Goal: Task Accomplishment & Management: Complete application form

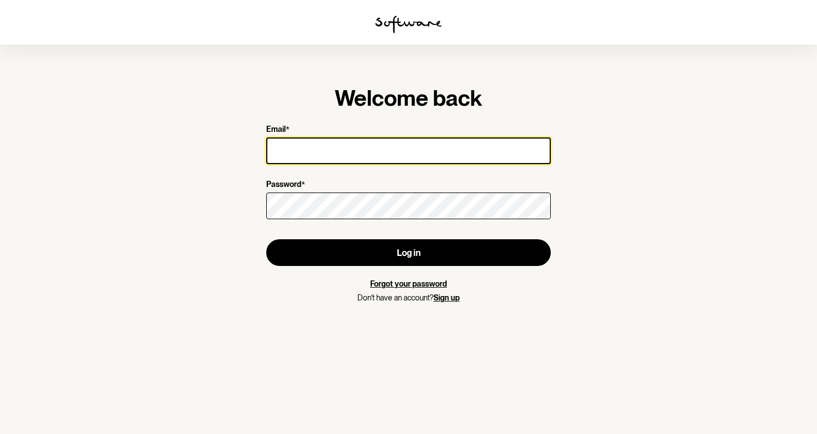
type input "[EMAIL_ADDRESS][DOMAIN_NAME]"
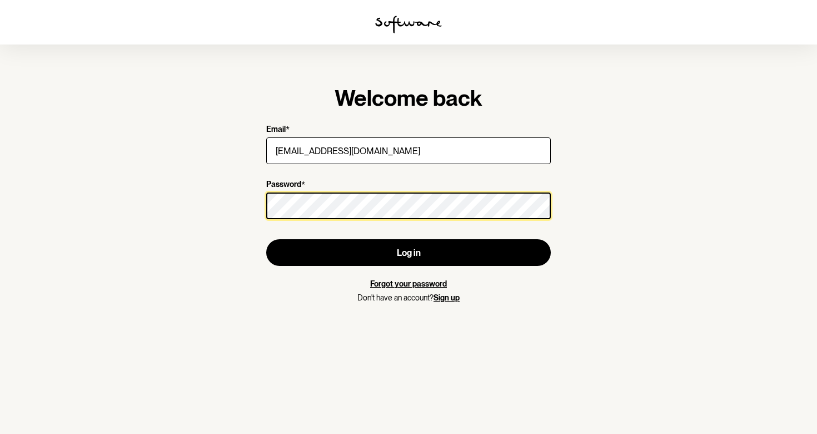
click at [409, 252] on button "Log in" at bounding box center [408, 252] width 285 height 27
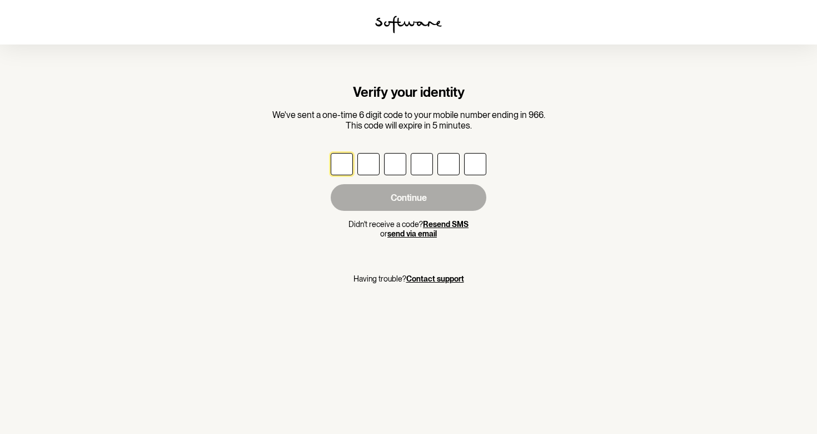
type input "3"
type input "7"
type input "0"
type input "4"
type input "6"
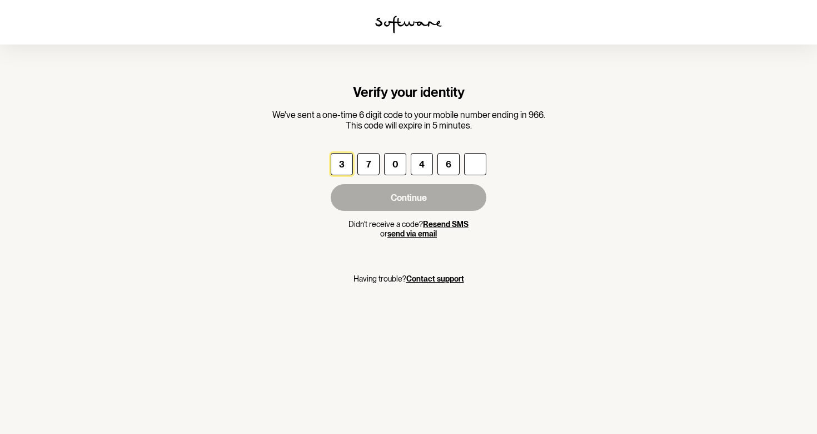
type input "0"
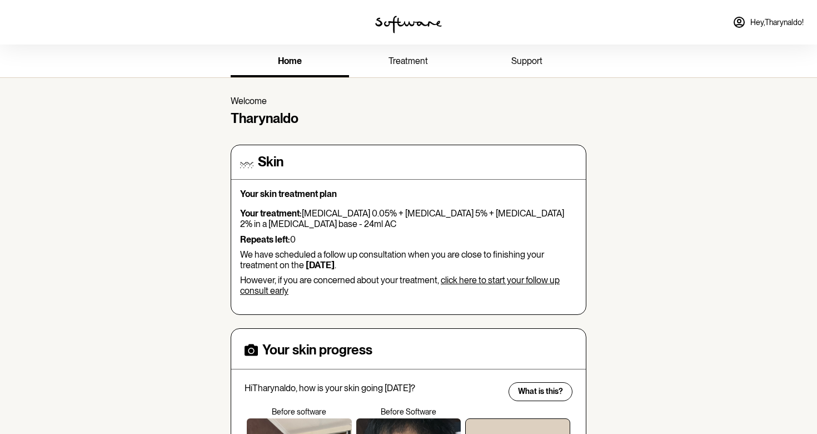
click at [401, 55] on link "treatment" at bounding box center [408, 62] width 118 height 31
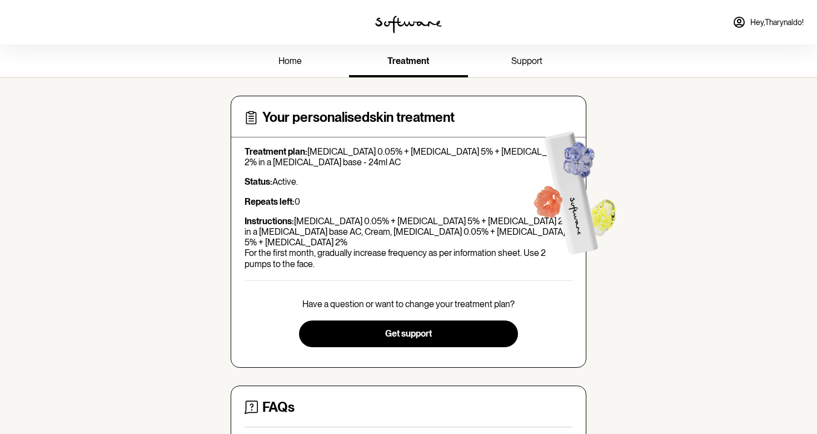
click at [298, 59] on span "home" at bounding box center [289, 61] width 23 height 11
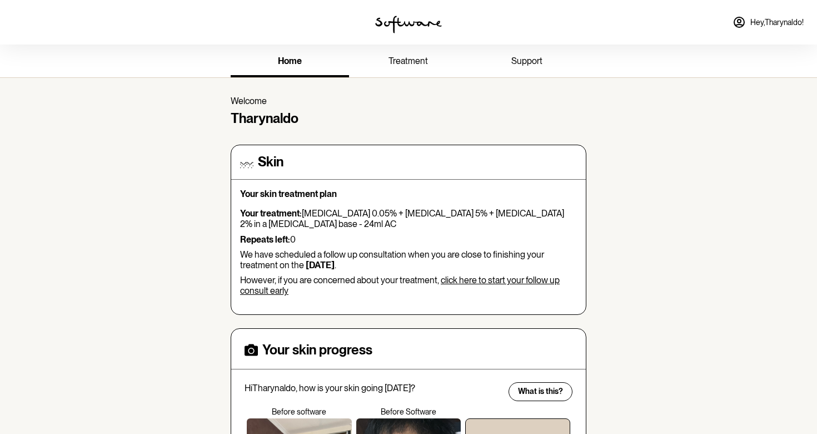
scroll to position [3, 0]
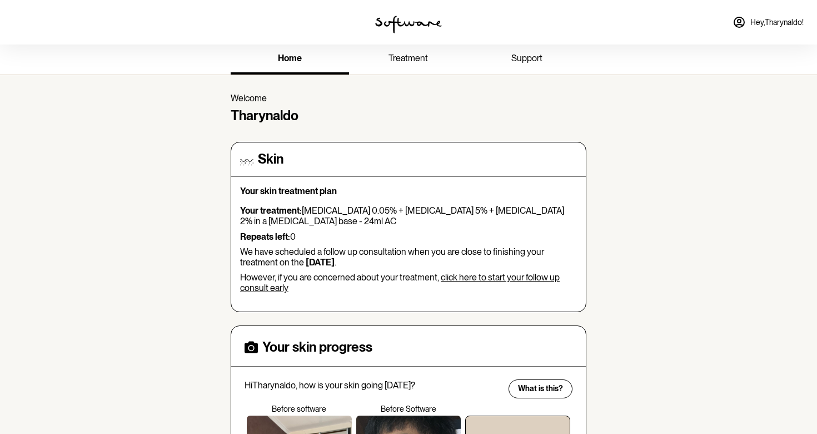
click at [496, 273] on link "click here to start your follow up consult early" at bounding box center [400, 282] width 320 height 21
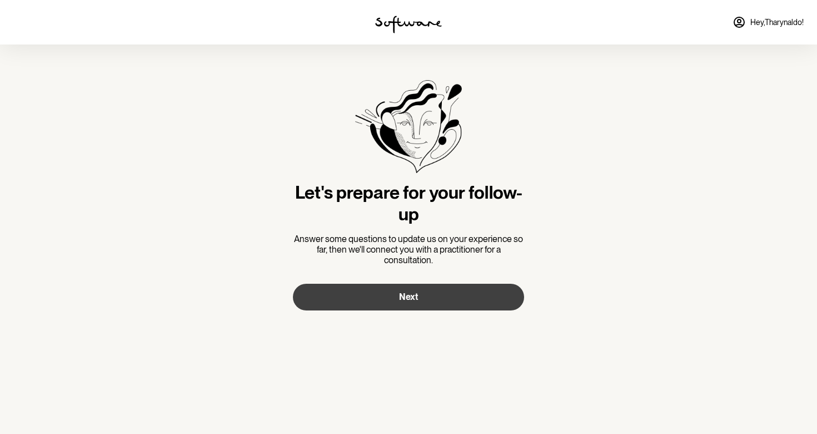
click at [454, 303] on button "Next" at bounding box center [408, 296] width 231 height 27
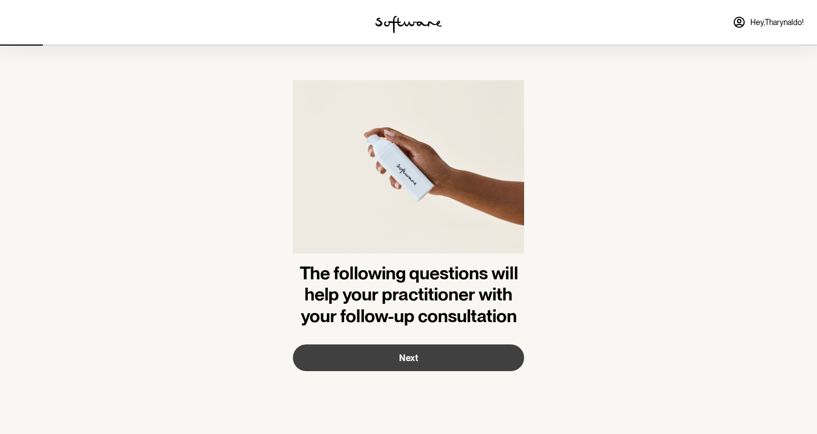
click at [437, 352] on button "Next" at bounding box center [408, 357] width 231 height 27
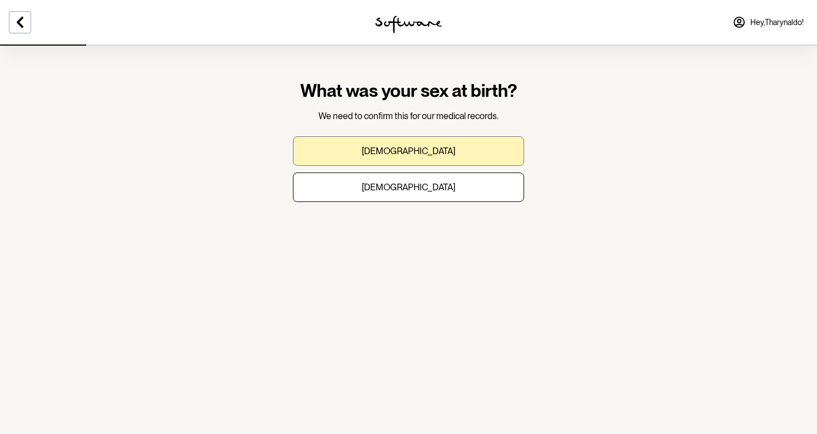
click at [386, 164] on button "[DEMOGRAPHIC_DATA]" at bounding box center [408, 150] width 231 height 29
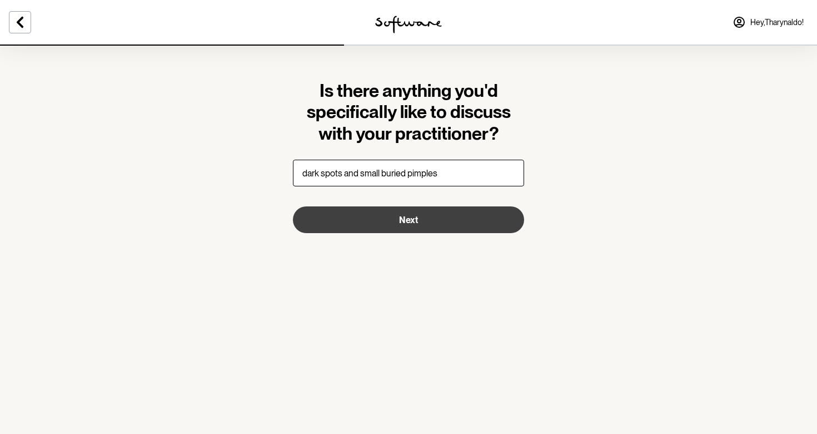
type input "dark spots and small buried pimples"
click at [375, 221] on button "Next" at bounding box center [408, 219] width 231 height 27
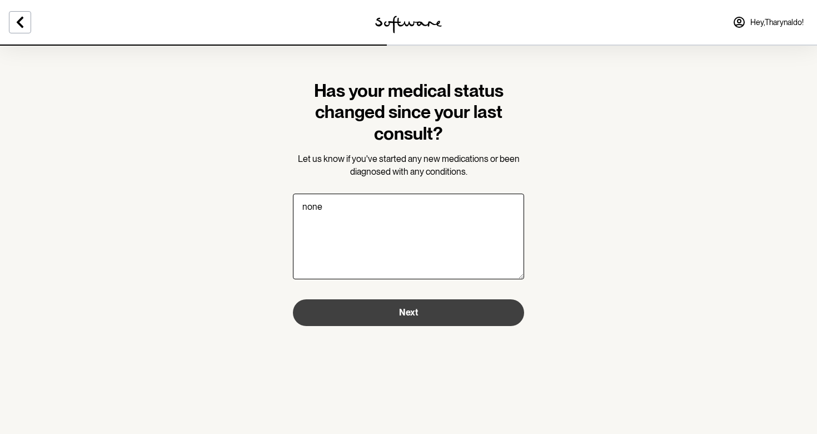
type textarea "none"
click at [374, 313] on button "Next" at bounding box center [408, 312] width 231 height 27
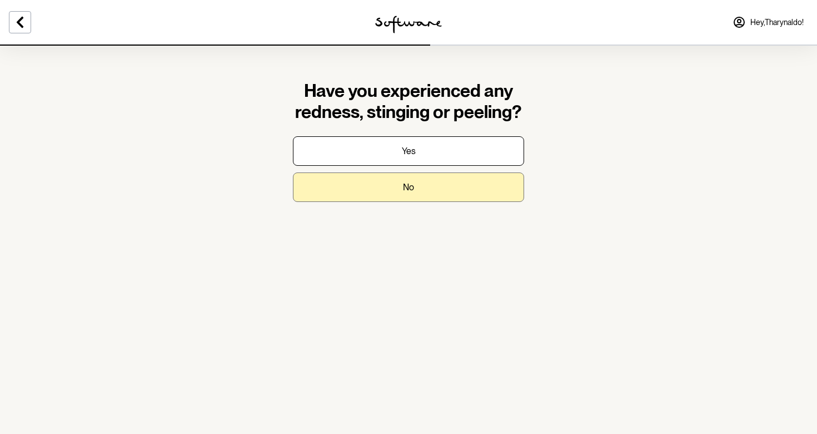
click at [396, 196] on button "No" at bounding box center [408, 186] width 231 height 29
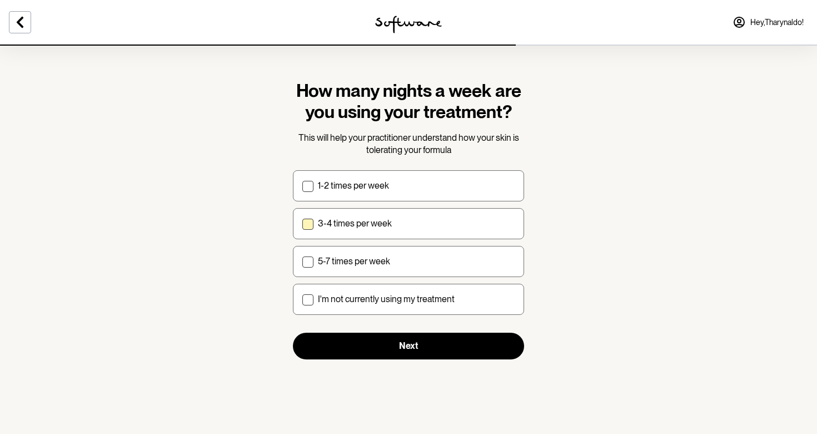
click at [378, 219] on p "3-4 times per week" at bounding box center [355, 223] width 74 height 11
click at [302, 223] on input "3-4 times per week" at bounding box center [302, 223] width 1 height 1
checkbox input "true"
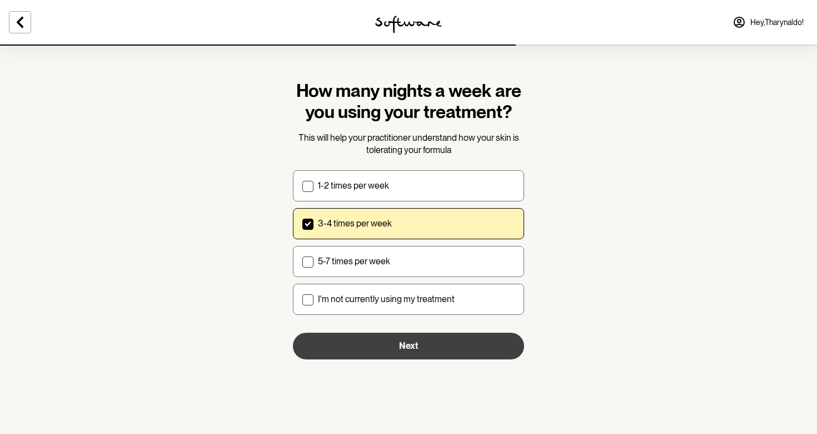
click at [372, 354] on button "Next" at bounding box center [408, 345] width 231 height 27
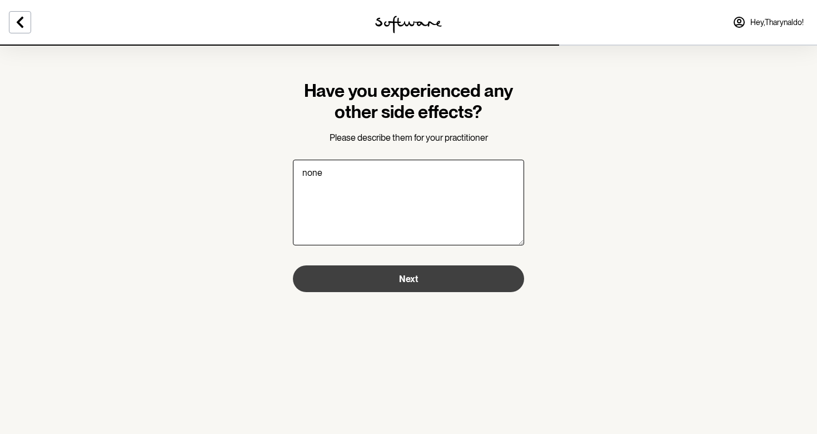
type textarea "none"
click at [376, 273] on button "Next" at bounding box center [408, 278] width 231 height 27
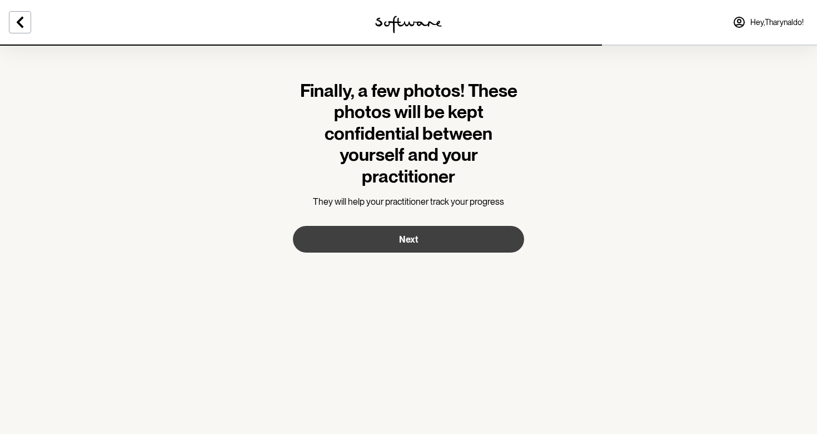
click at [384, 231] on button "Next" at bounding box center [408, 239] width 231 height 27
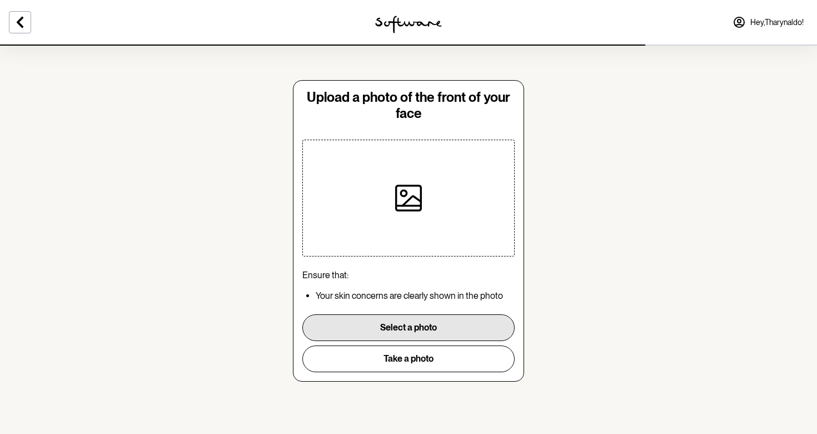
click at [415, 320] on button "Select a photo" at bounding box center [408, 327] width 212 height 27
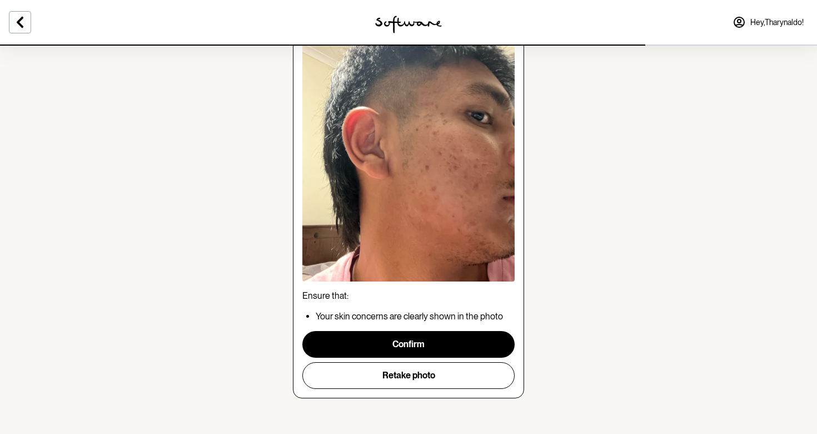
scroll to position [117, 0]
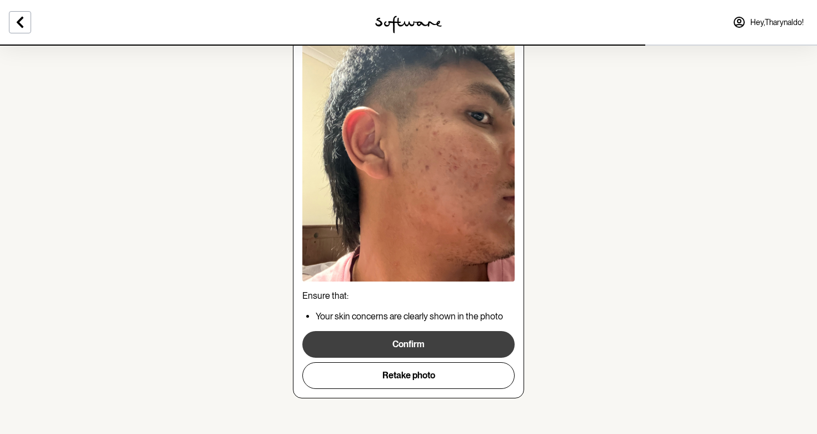
click at [468, 338] on button "Confirm" at bounding box center [408, 344] width 212 height 27
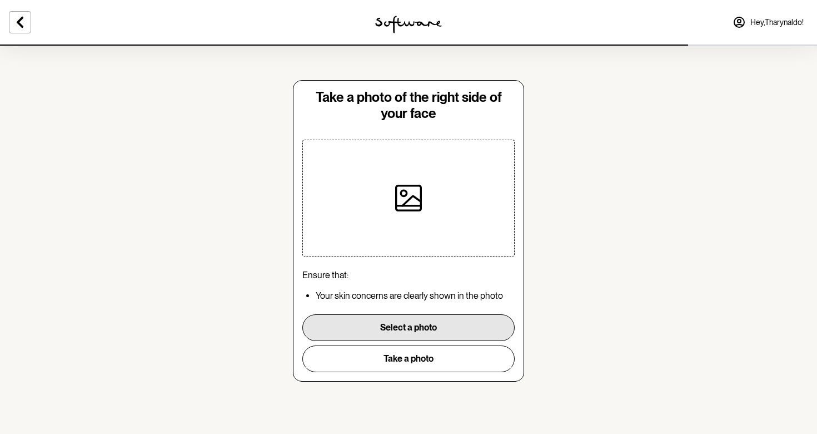
click at [430, 327] on button "Select a photo" at bounding box center [408, 327] width 212 height 27
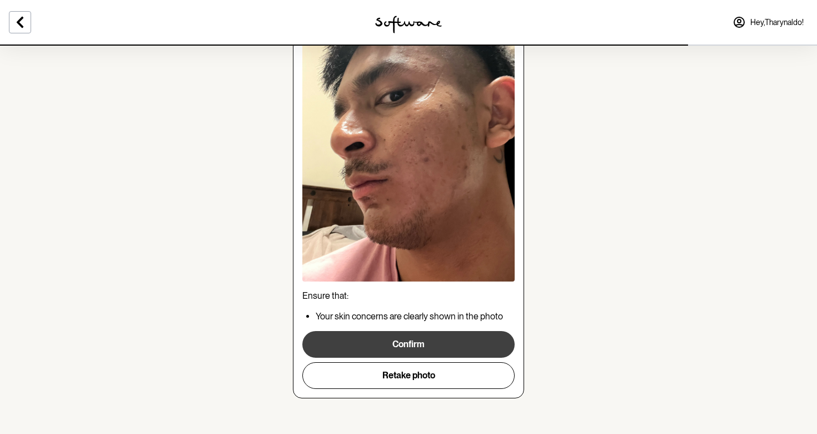
scroll to position [117, 0]
click at [443, 337] on button "Confirm" at bounding box center [408, 344] width 212 height 27
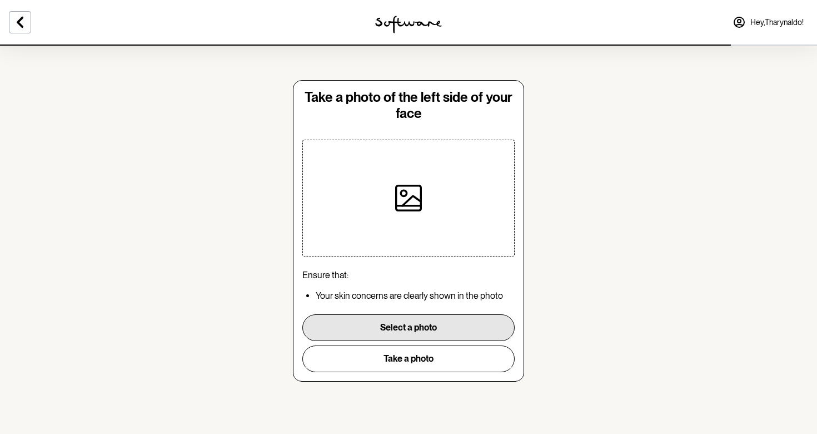
click at [425, 320] on button "Select a photo" at bounding box center [408, 327] width 212 height 27
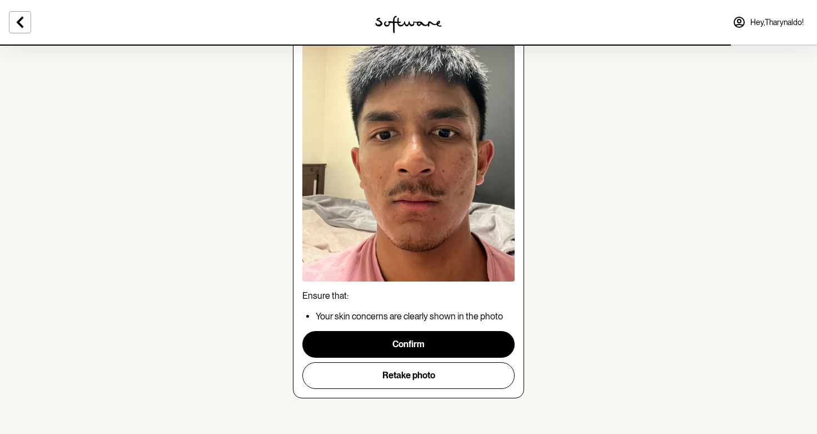
scroll to position [117, 0]
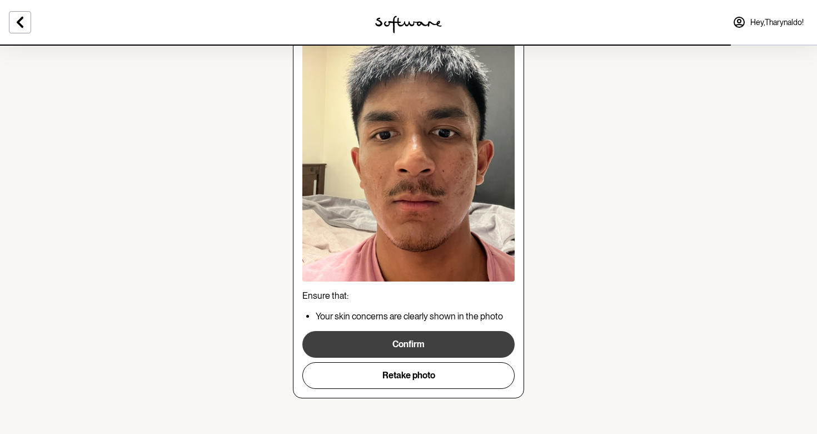
click at [381, 337] on button "Confirm" at bounding box center [408, 344] width 212 height 27
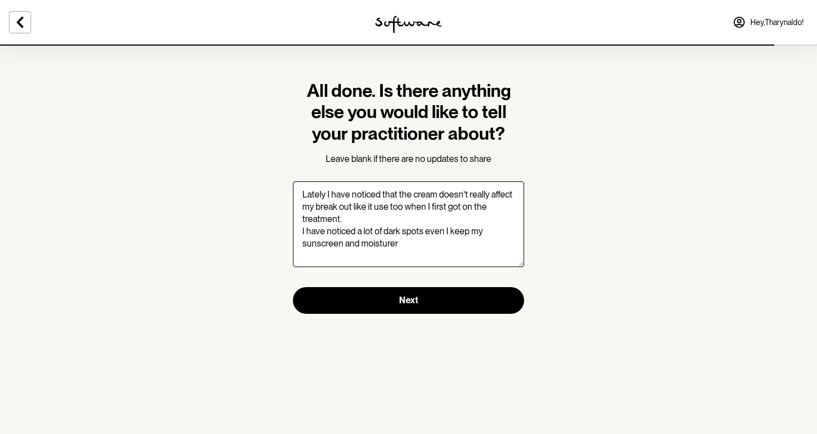
click at [372, 245] on textarea "Lately I have noticed that the cream doesn't really affect my break out like it…" at bounding box center [408, 224] width 231 height 86
click at [403, 242] on textarea "Lately I have noticed that the cream doesn't really affect my break out like it…" at bounding box center [408, 224] width 231 height 86
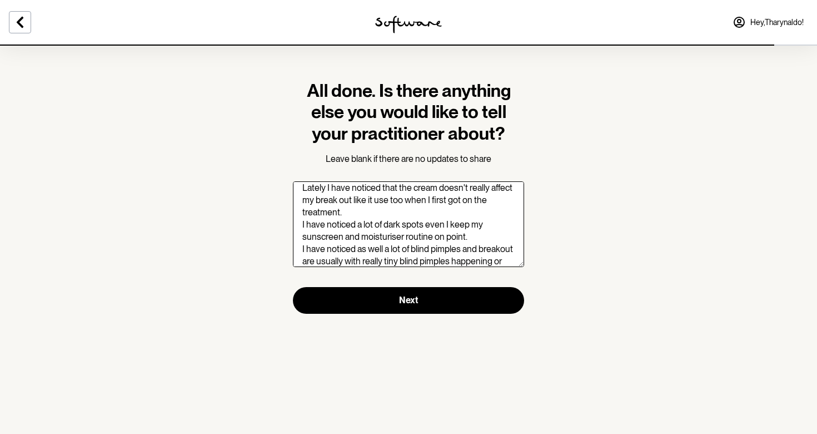
scroll to position [24, 0]
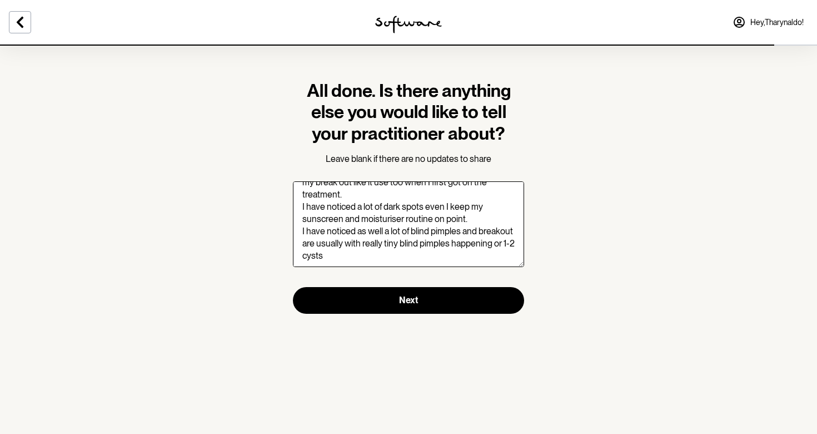
click at [338, 262] on textarea "Lately I have noticed that the cream doesn't really affect my break out like it…" at bounding box center [408, 224] width 231 height 86
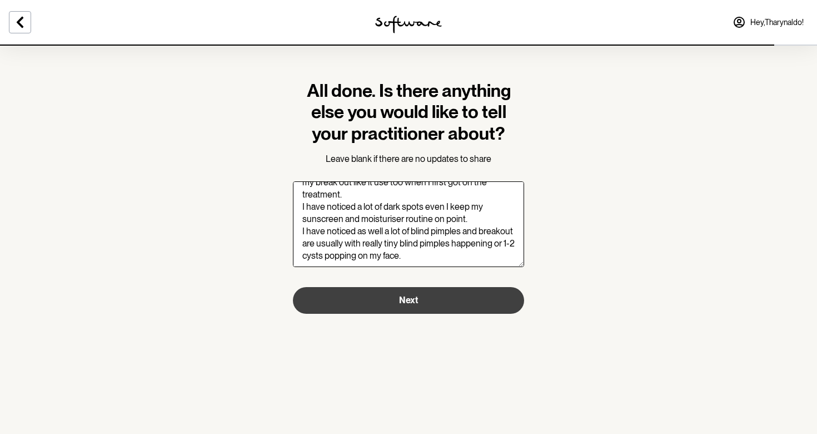
type textarea "Lately I have noticed that the cream doesn't really affect my break out like it…"
click at [430, 300] on button "Next" at bounding box center [408, 300] width 231 height 27
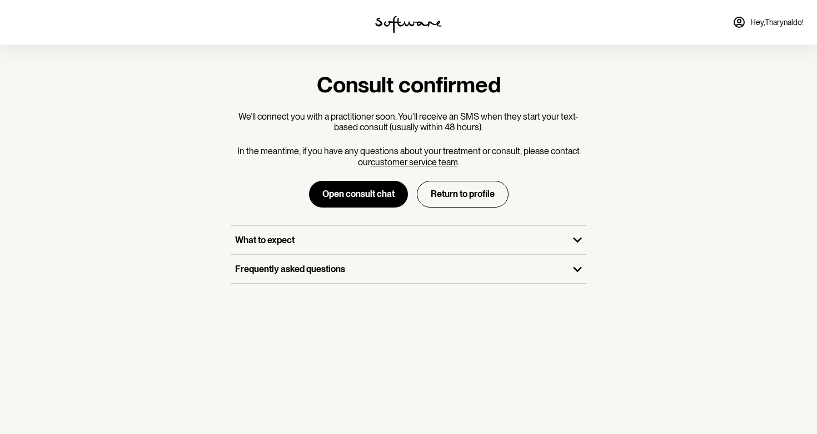
click at [430, 297] on section "Consult confirmed We’ll connect you with a practitioner soon. You’ll receive an…" at bounding box center [409, 177] width 374 height 266
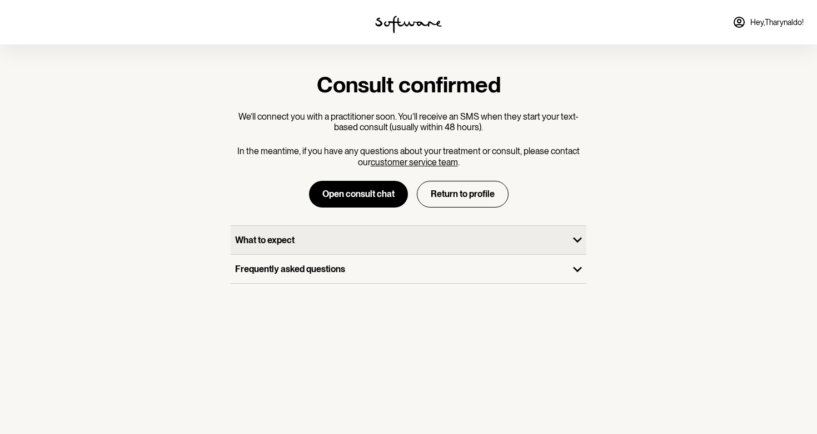
click at [451, 229] on div "What to expect" at bounding box center [400, 240] width 338 height 28
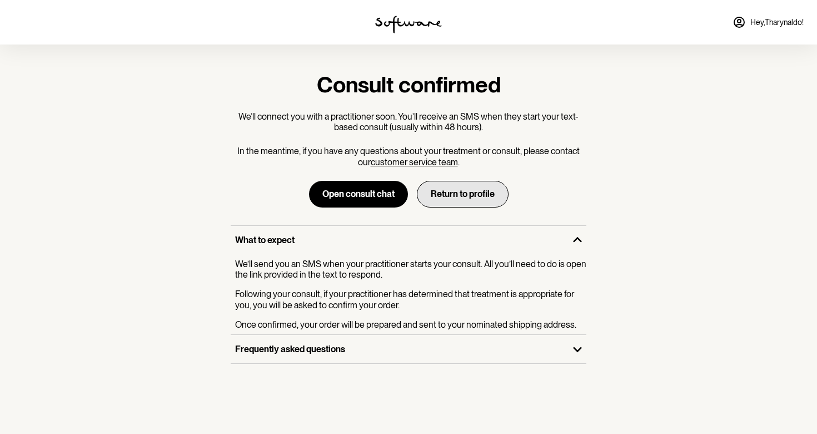
click at [450, 192] on button "Return to profile" at bounding box center [463, 194] width 92 height 27
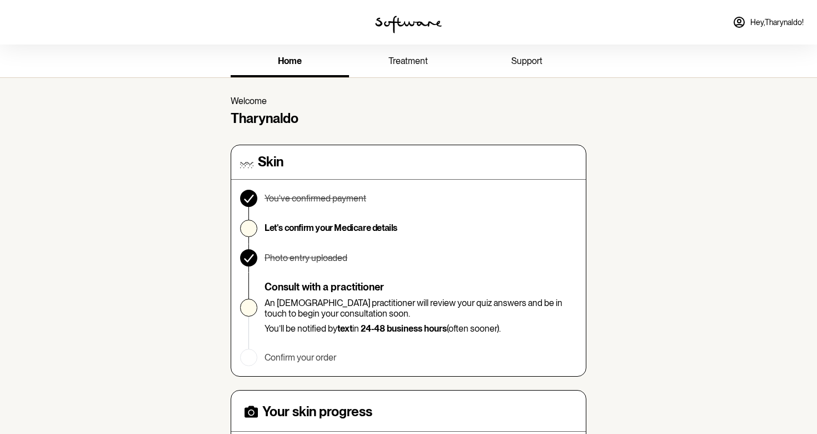
click at [413, 54] on link "treatment" at bounding box center [408, 62] width 118 height 31
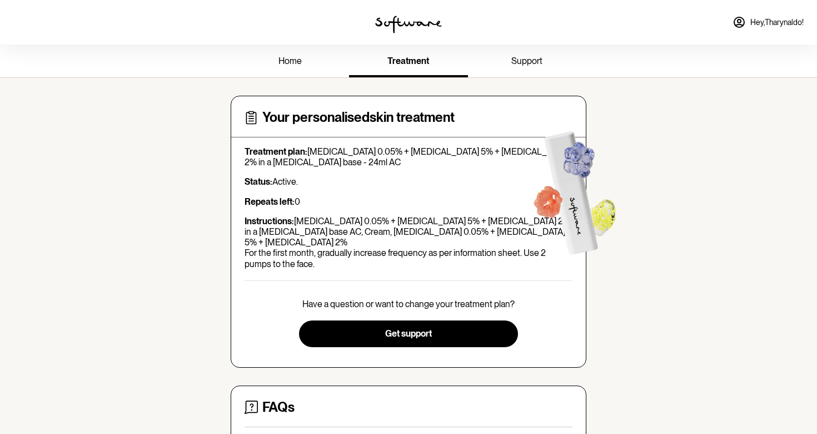
click at [288, 61] on span "home" at bounding box center [289, 61] width 23 height 11
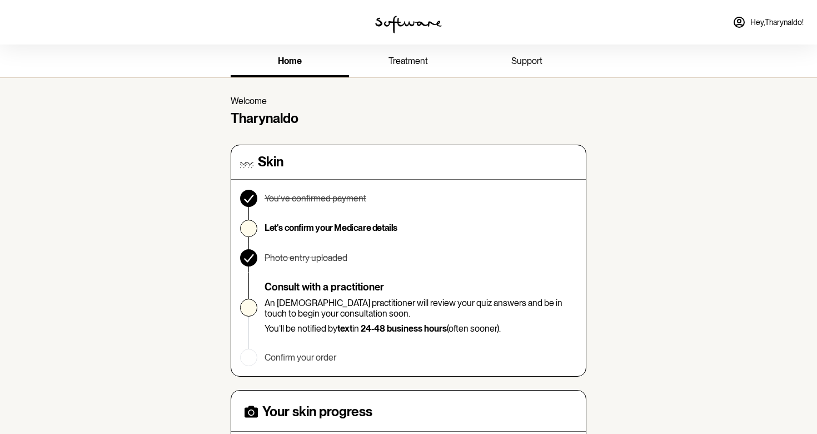
click at [684, 59] on div "home treatment support" at bounding box center [408, 60] width 817 height 33
